Goal: Information Seeking & Learning: Understand process/instructions

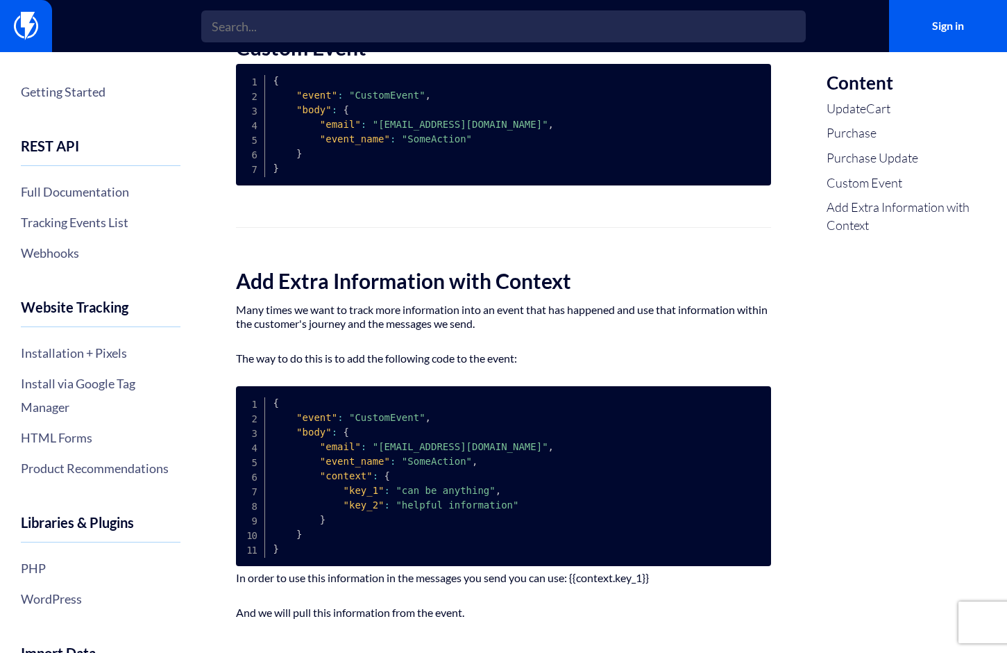
scroll to position [1239, 0]
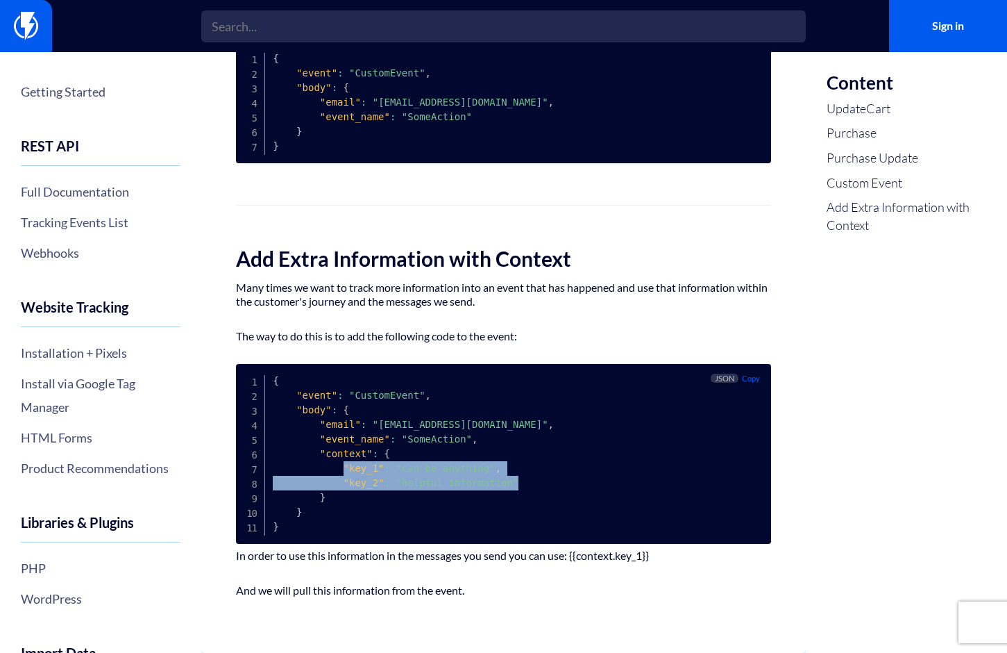
drag, startPoint x: 344, startPoint y: 464, endPoint x: 548, endPoint y: 482, distance: 205.6
click at [548, 482] on pre "{ "event" : "CustomEvent" , "body" : { "email" : "[EMAIL_ADDRESS][DOMAIN_NAME]"…" at bounding box center [503, 454] width 535 height 180
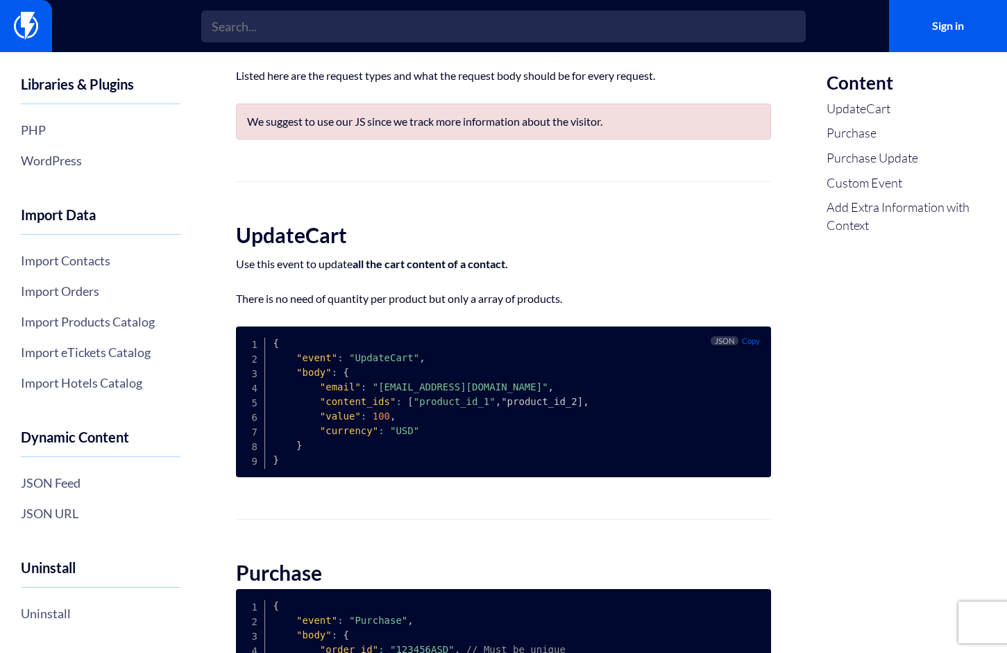
scroll to position [0, 0]
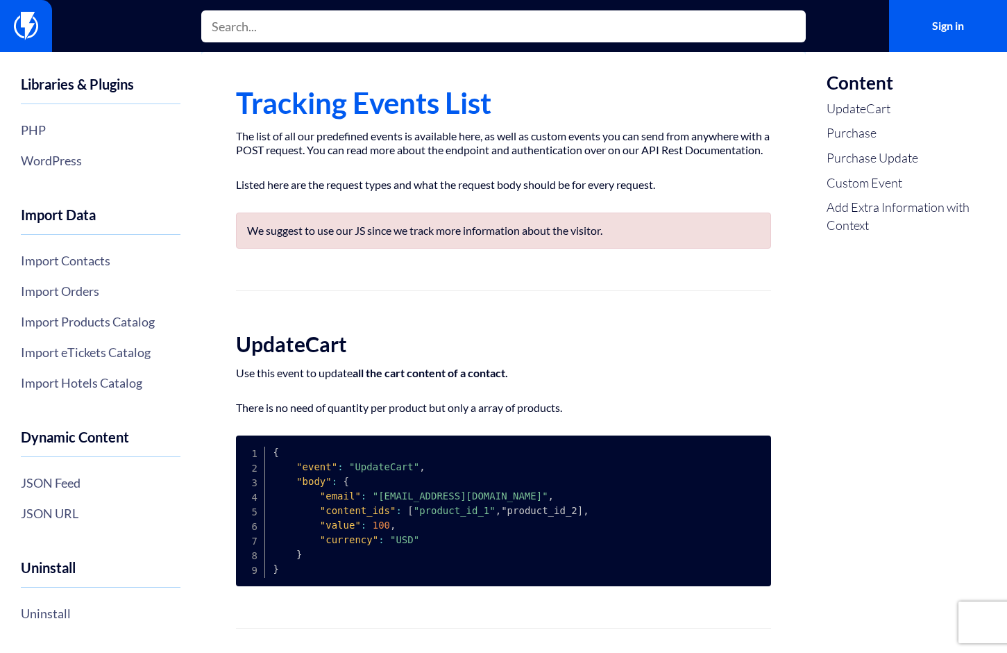
click at [299, 31] on input "text" at bounding box center [503, 26] width 605 height 32
type input "ori"
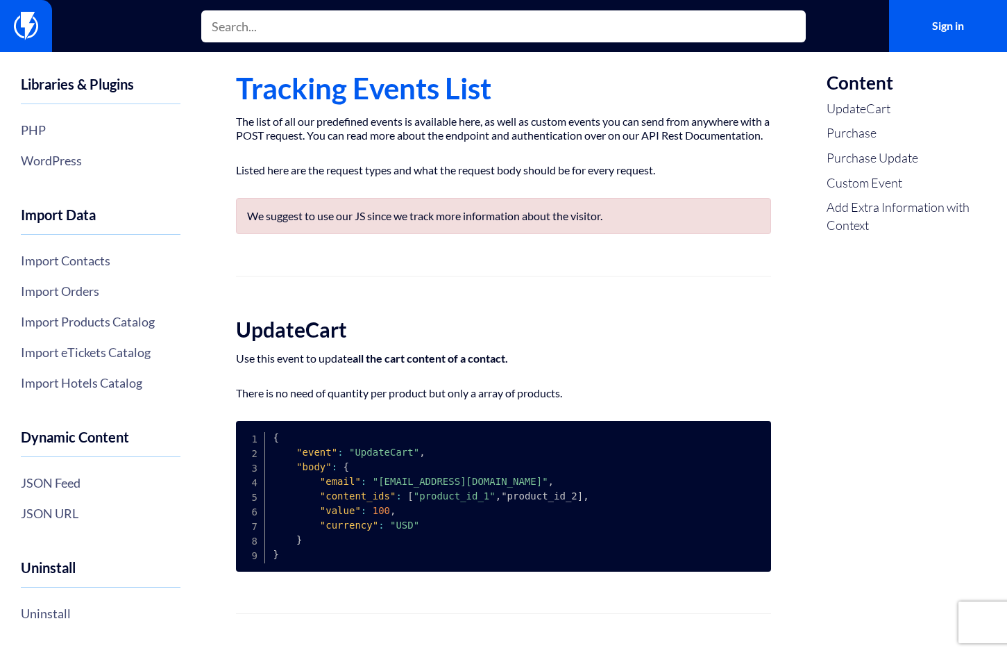
scroll to position [18, 0]
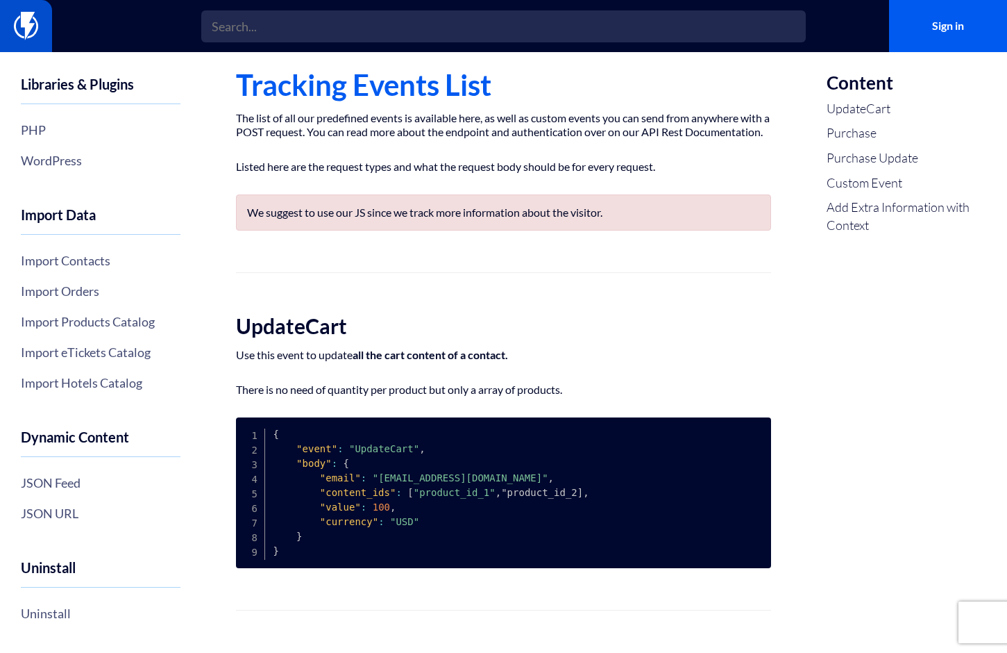
click at [24, 26] on img at bounding box center [26, 26] width 24 height 28
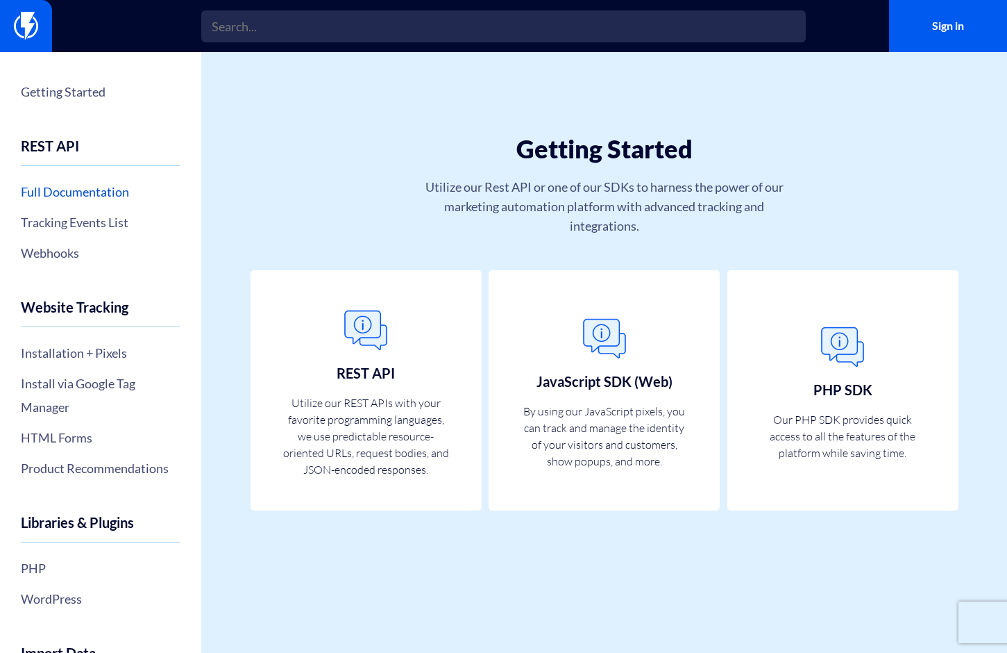
click at [67, 194] on link "Full Documentation" at bounding box center [101, 192] width 160 height 24
